Goal: Communication & Community: Share content

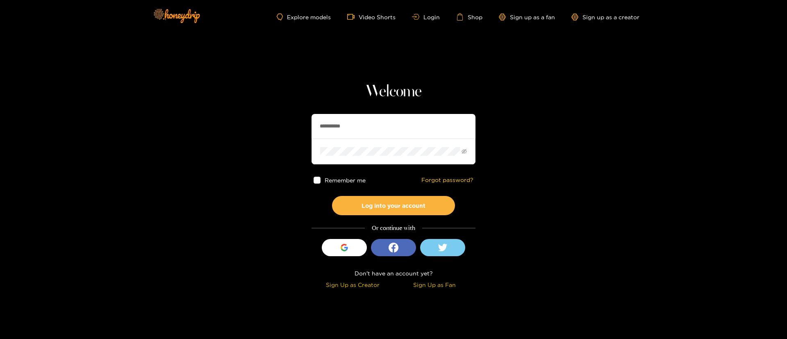
click at [360, 132] on input "**********" at bounding box center [394, 126] width 164 height 25
paste input "*"
type input "**********"
click at [396, 201] on button "Log into your account" at bounding box center [393, 205] width 123 height 19
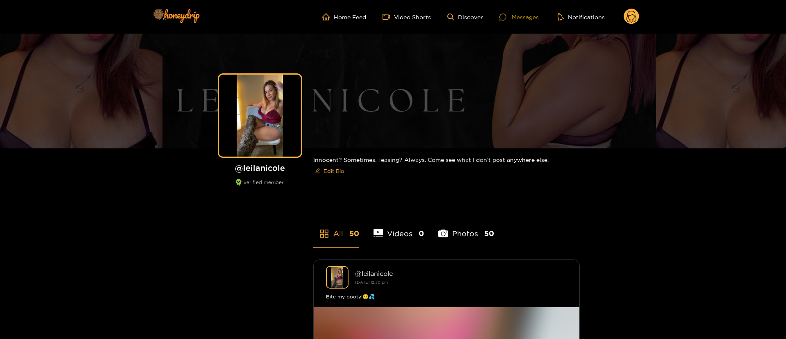
click at [511, 18] on div at bounding box center [505, 17] width 12 height 7
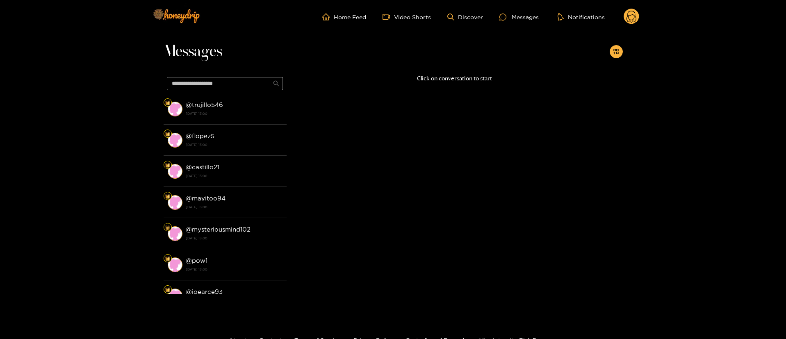
click at [633, 21] on circle at bounding box center [632, 17] width 16 height 16
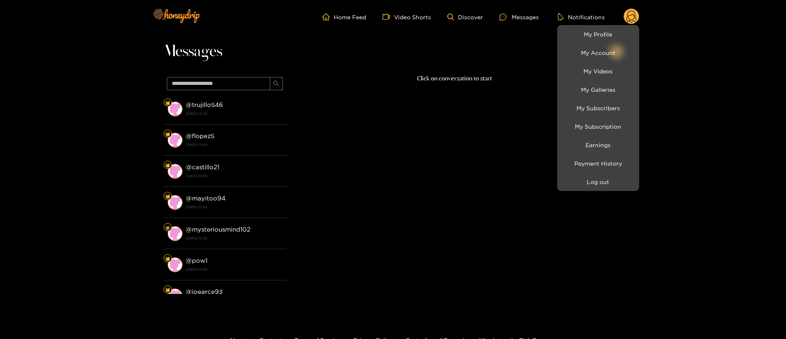
drag, startPoint x: 506, startPoint y: 39, endPoint x: 510, endPoint y: 21, distance: 18.1
click at [506, 38] on div at bounding box center [393, 169] width 786 height 339
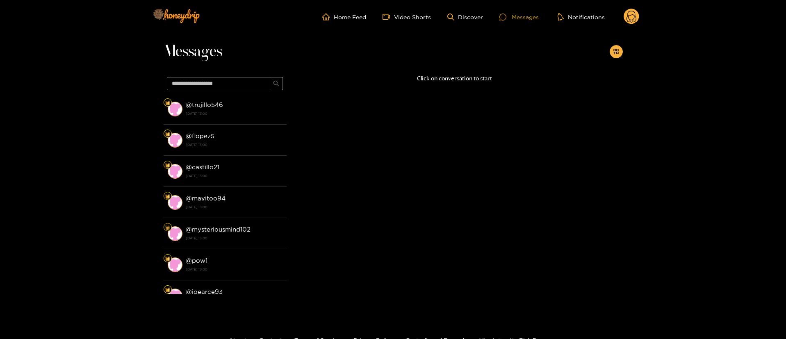
click at [513, 18] on div "Messages" at bounding box center [518, 16] width 39 height 9
click at [514, 18] on div "Messages" at bounding box center [518, 16] width 39 height 9
click at [617, 50] on icon "appstore-add" at bounding box center [616, 51] width 6 height 6
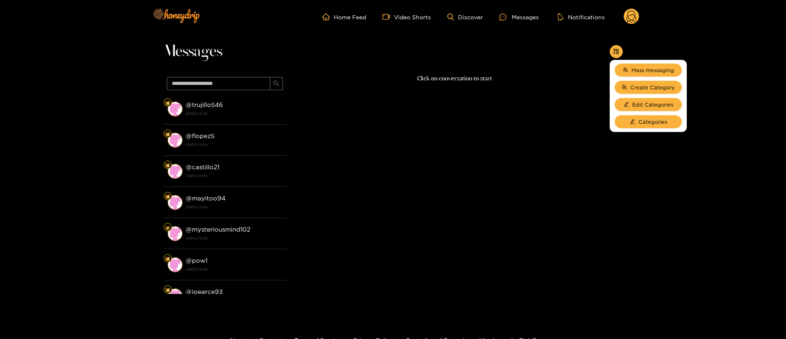
click at [533, 74] on p "Click on conversation to start" at bounding box center [455, 78] width 336 height 9
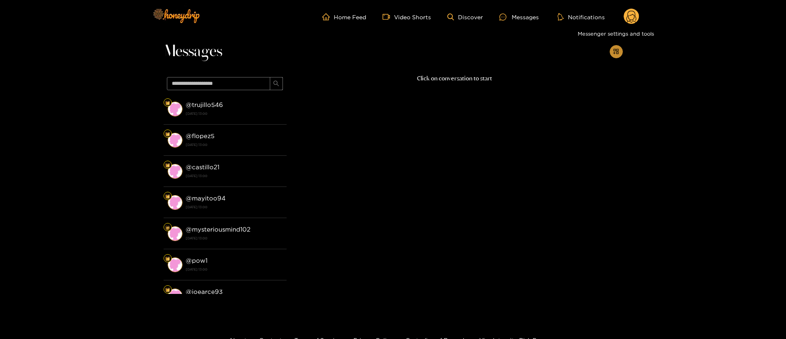
click at [620, 54] on button "button" at bounding box center [616, 51] width 13 height 13
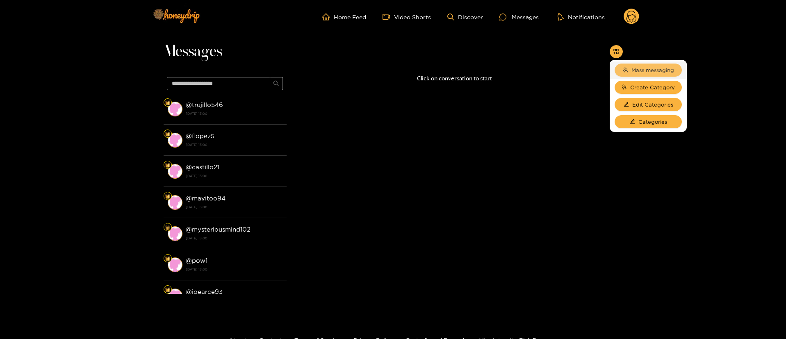
click at [627, 67] on icon "team" at bounding box center [625, 69] width 5 height 5
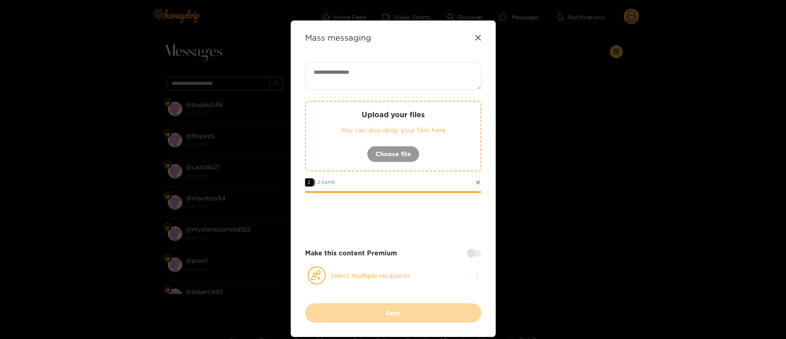
click at [377, 77] on textarea at bounding box center [393, 76] width 176 height 28
paste textarea "**********"
type textarea "**********"
click at [438, 273] on button "Select multiple recipients" at bounding box center [393, 275] width 176 height 19
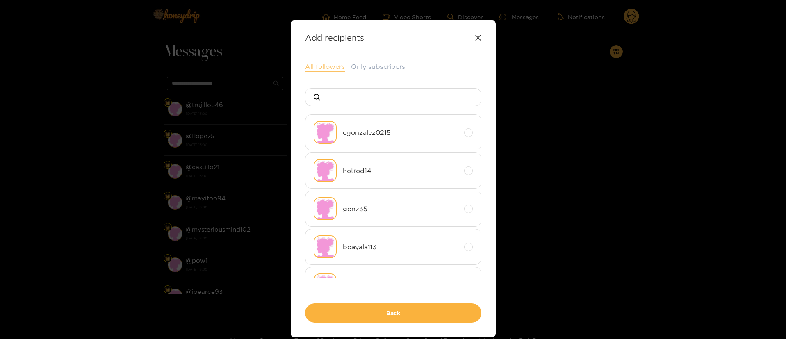
click at [326, 70] on button "All followers" at bounding box center [325, 67] width 40 height 10
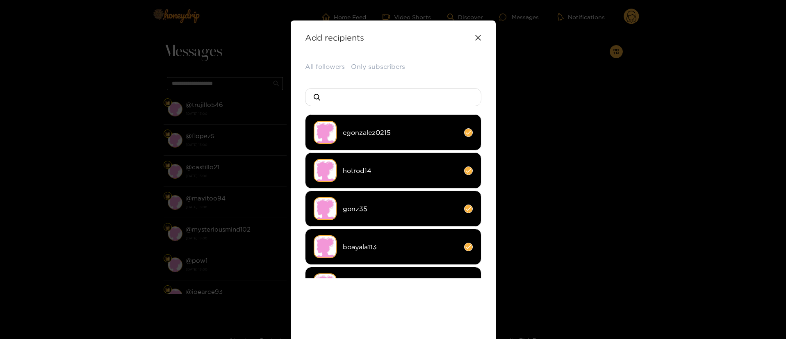
click at [420, 312] on div "All followers Only subscribers egonzalez0215 hotrod14 gonz35 boayala113 monroe …" at bounding box center [393, 212] width 176 height 301
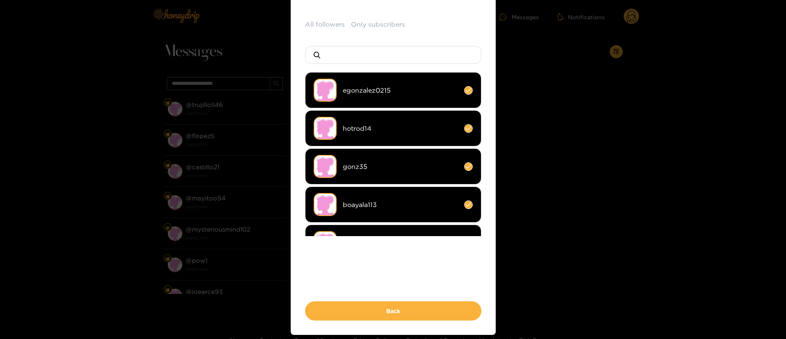
scroll to position [62, 0]
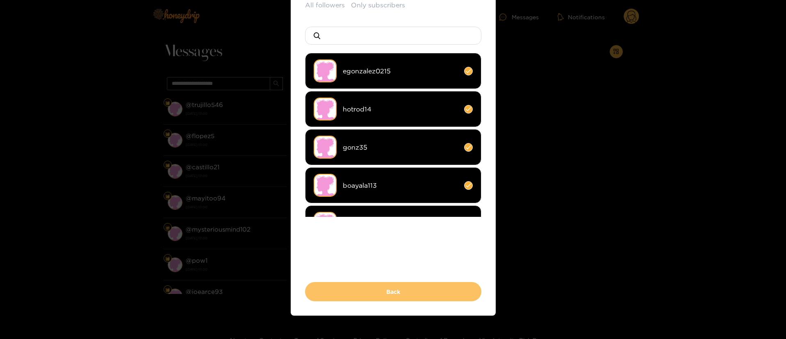
click at [424, 289] on button "Back" at bounding box center [393, 291] width 176 height 19
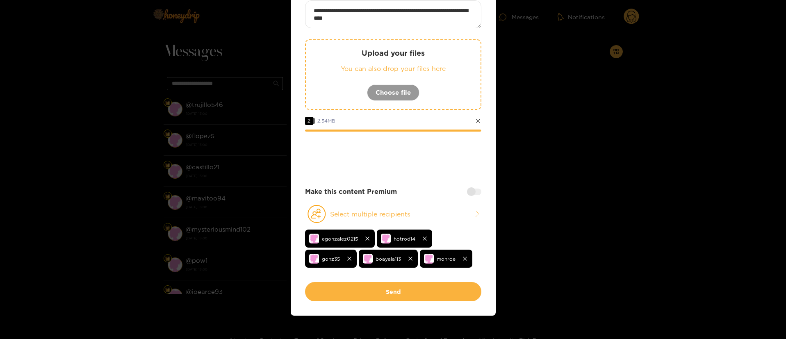
click at [474, 191] on div at bounding box center [474, 192] width 14 height 7
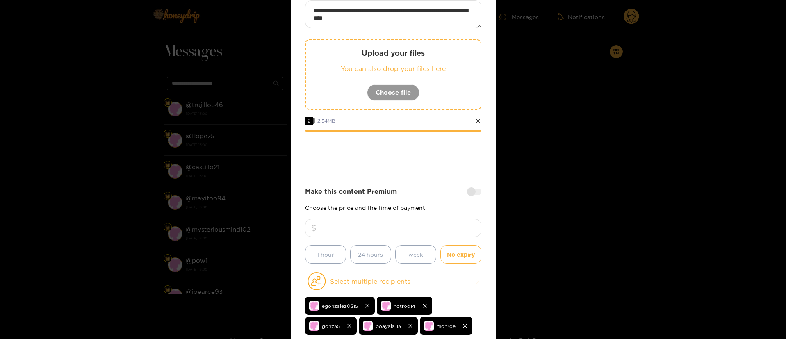
click at [452, 229] on input "number" at bounding box center [393, 228] width 176 height 18
type input "*"
click at [442, 186] on div "**********" at bounding box center [393, 174] width 176 height 349
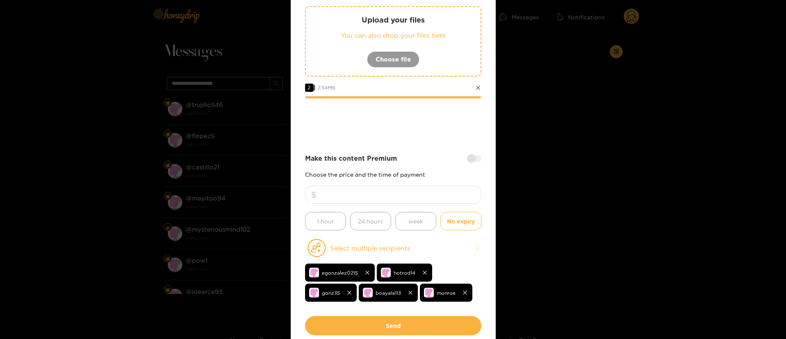
scroll to position [138, 0]
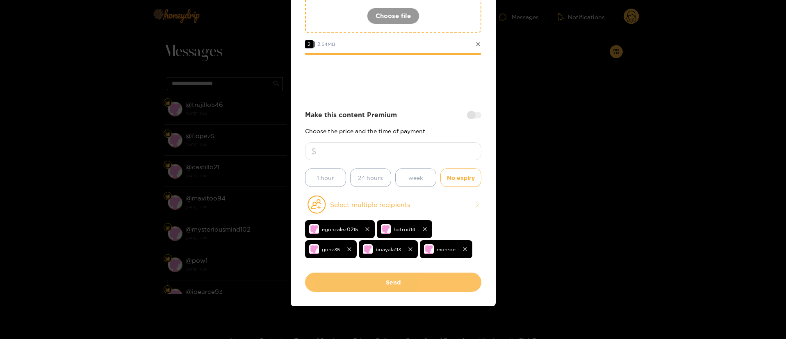
click at [401, 283] on button "Send" at bounding box center [393, 282] width 176 height 19
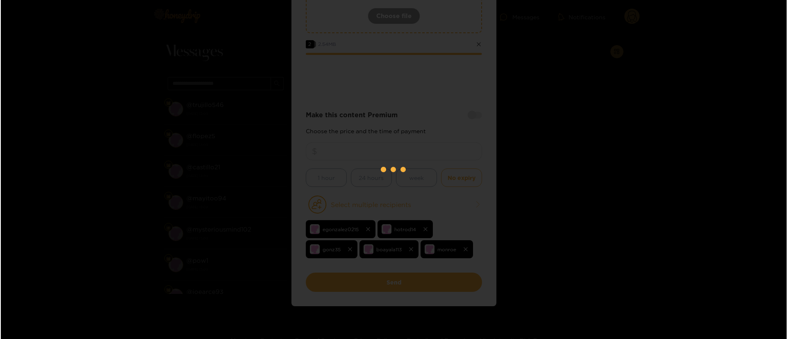
scroll to position [50, 0]
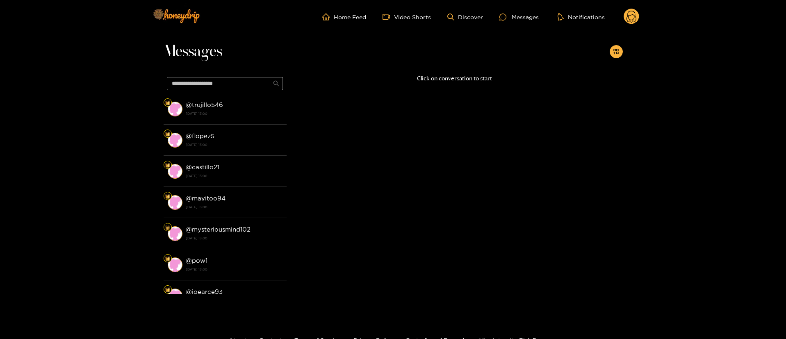
click at [629, 22] on circle at bounding box center [632, 17] width 16 height 16
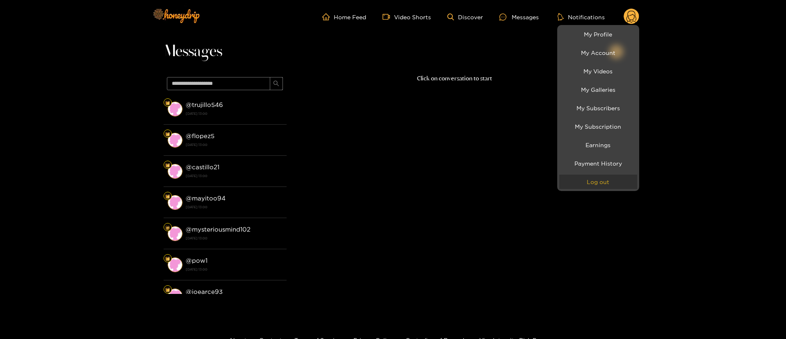
click at [583, 178] on button "Log out" at bounding box center [598, 182] width 78 height 14
